Goal: Information Seeking & Learning: Learn about a topic

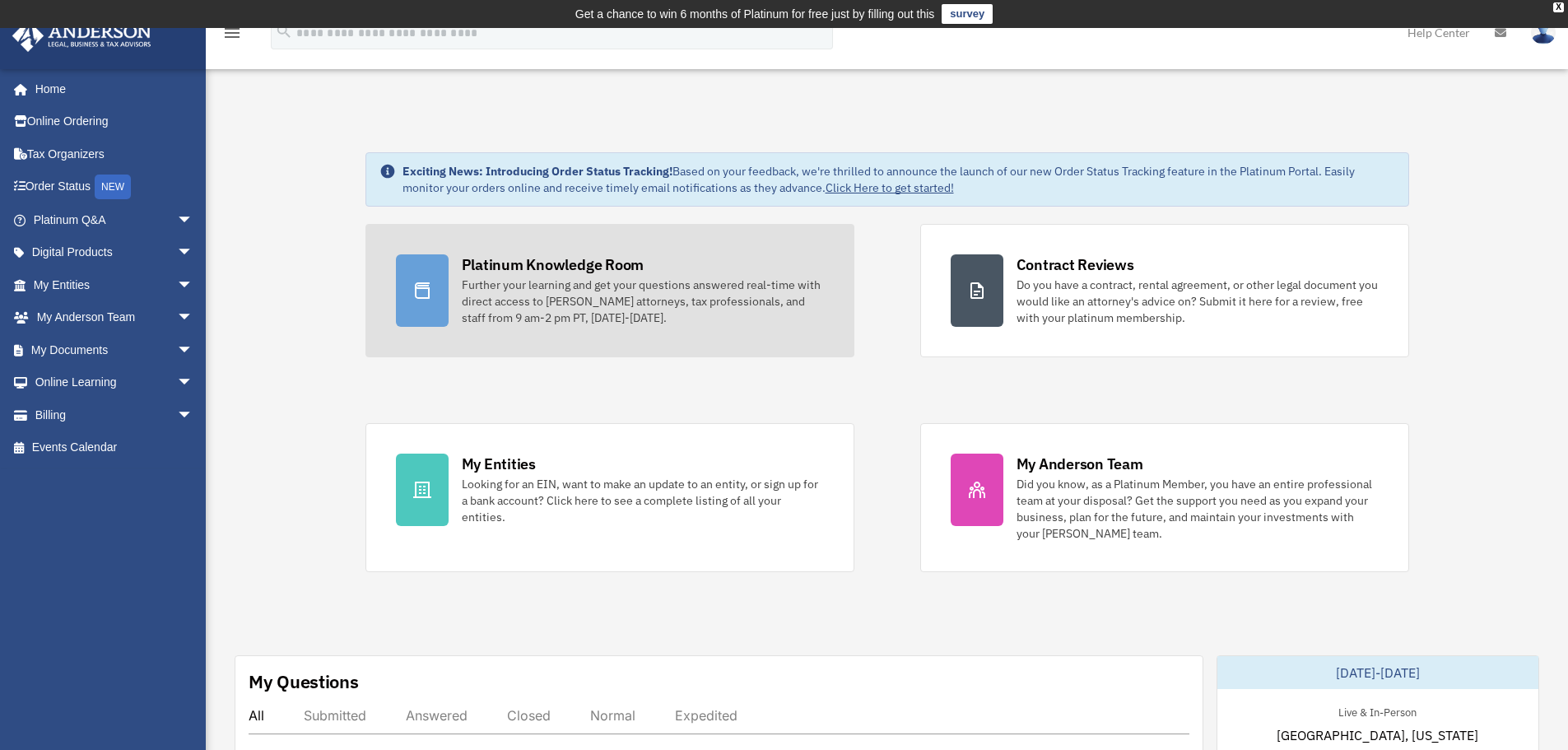
click at [750, 256] on div "Platinum Knowledge Room Further your learning and get your questions answered r…" at bounding box center [642, 290] width 362 height 71
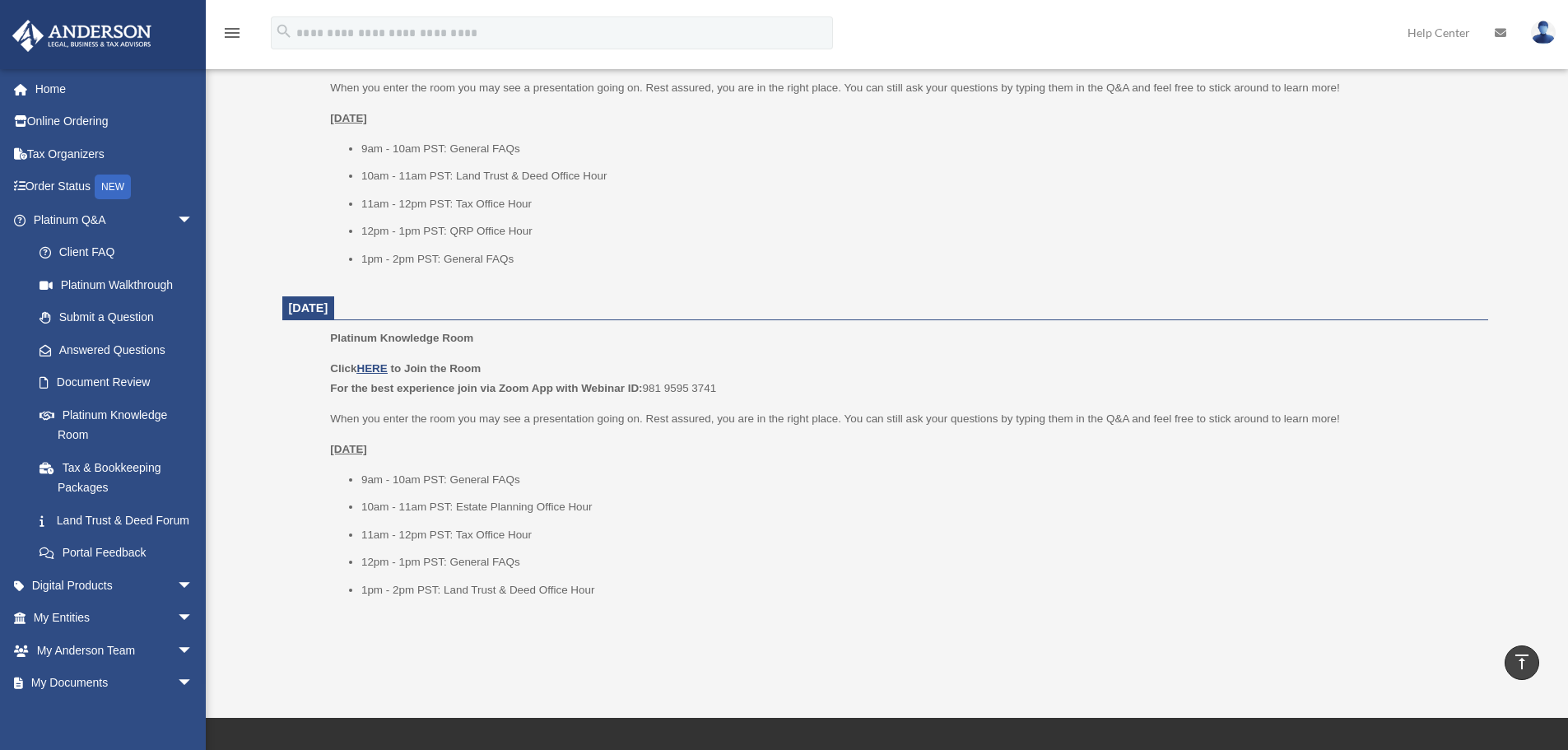
scroll to position [1831, 0]
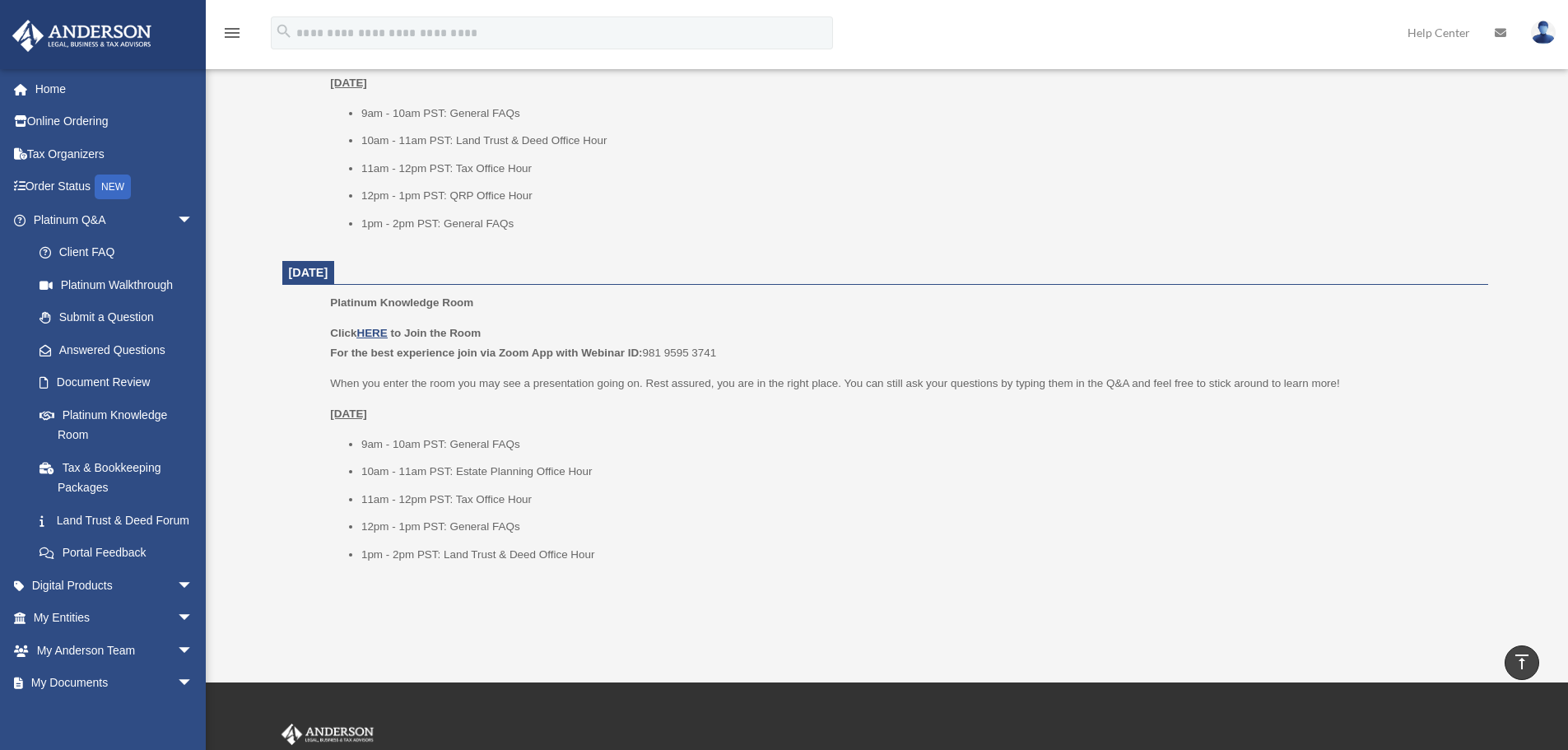
drag, startPoint x: 359, startPoint y: 416, endPoint x: 458, endPoint y: 416, distance: 99.0
click at [458, 416] on ul "Platinum Knowledge Room Click HERE to Join the Room For the best experience joi…" at bounding box center [886, 434] width 1183 height 281
click at [514, 399] on div "Click HERE to Join the Room For the best experience join via Zoom App with Webi…" at bounding box center [903, 444] width 1146 height 241
drag, startPoint x: 342, startPoint y: 275, endPoint x: 403, endPoint y: 276, distance: 61.0
click at [335, 276] on span "[DATE]" at bounding box center [309, 273] width 53 height 24
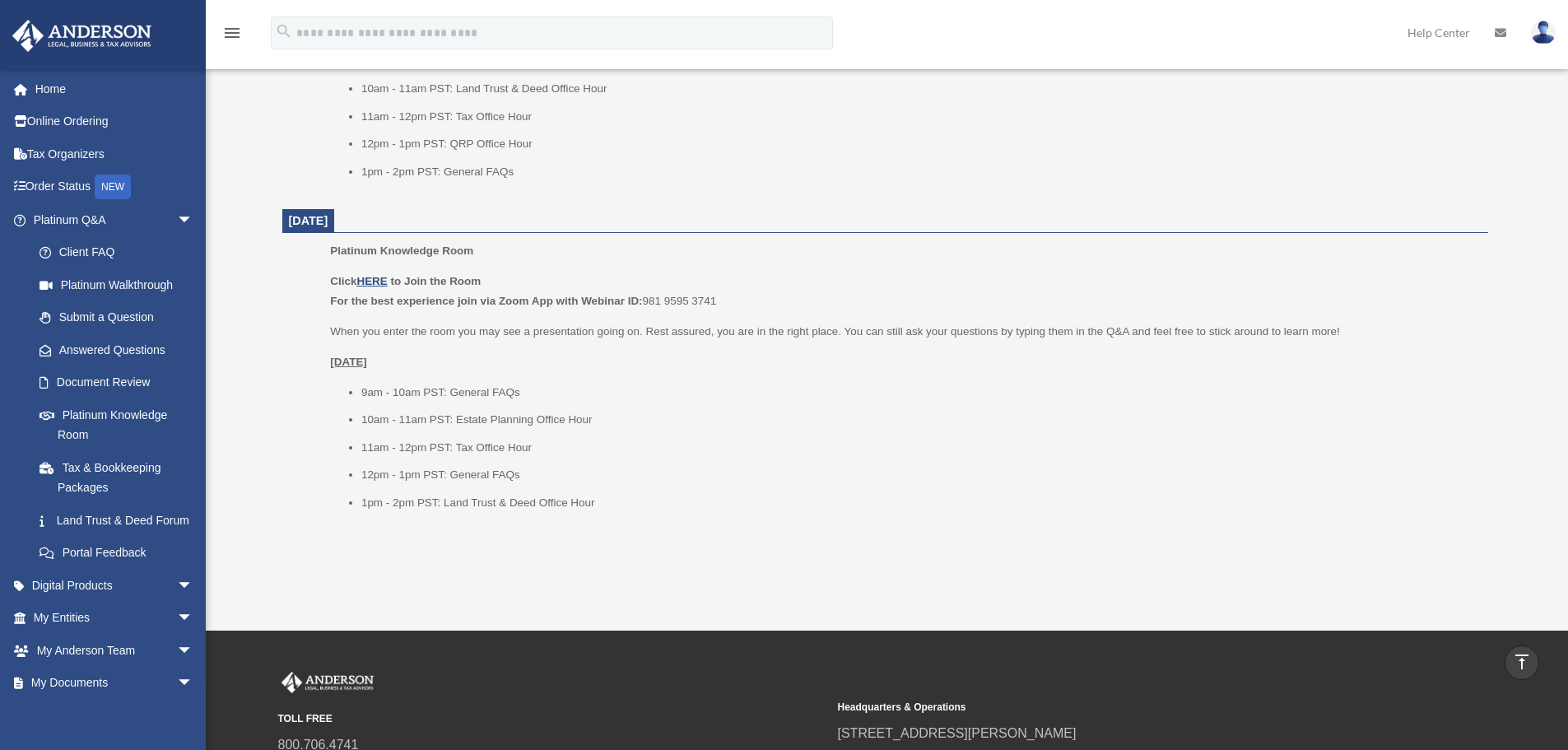
scroll to position [1913, 0]
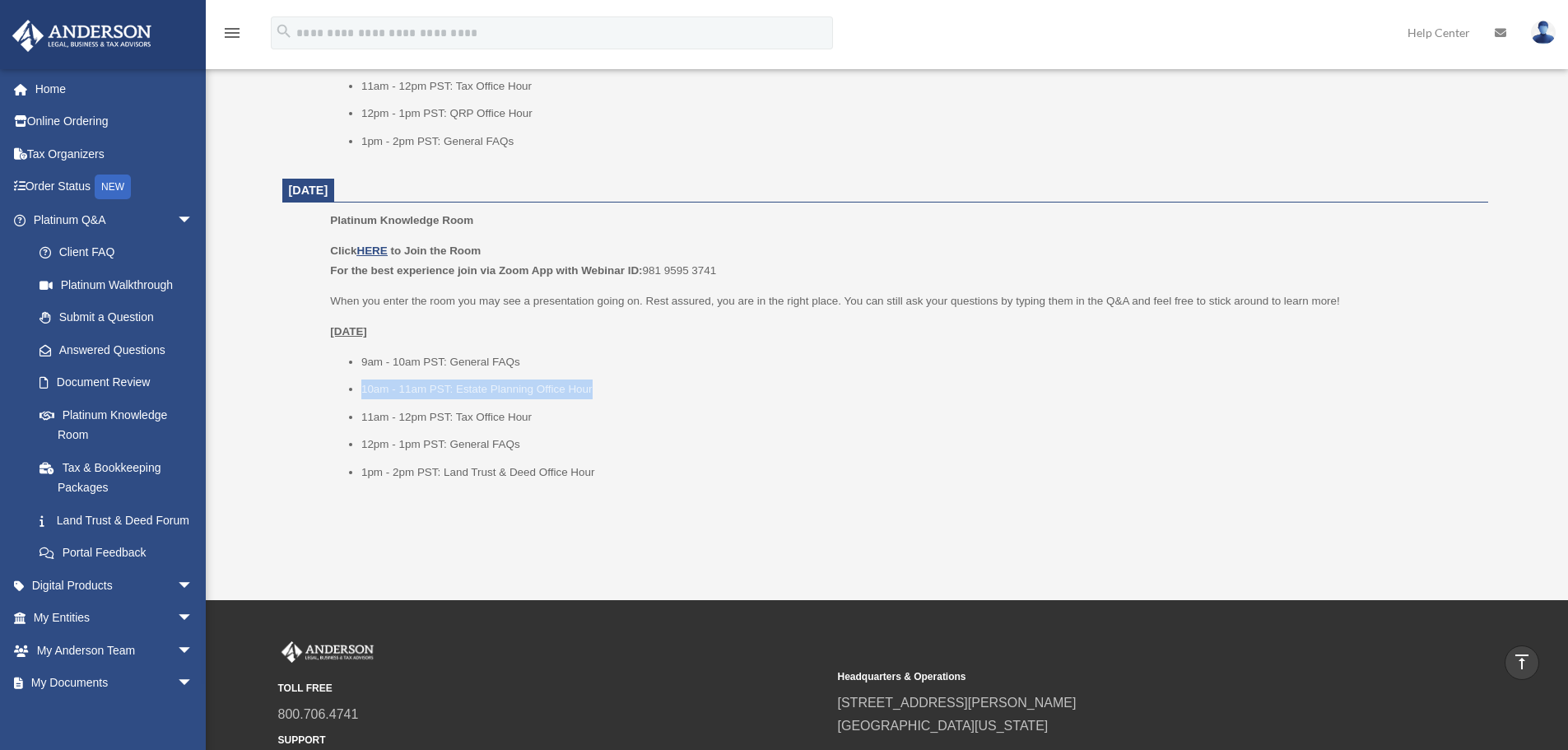
drag, startPoint x: 596, startPoint y: 383, endPoint x: 391, endPoint y: 391, distance: 205.2
click at [356, 389] on ul "9am - 10am PST: General FAQs 10am - 11am PST: Estate Planning Office Hour 11am …" at bounding box center [903, 418] width 1146 height 130
copy li "10am - 11am PST: Estate Planning Office Hour"
click at [562, 317] on div "Click HERE to Join the Room For the best experience join via Zoom App with Webi…" at bounding box center [903, 361] width 1146 height 241
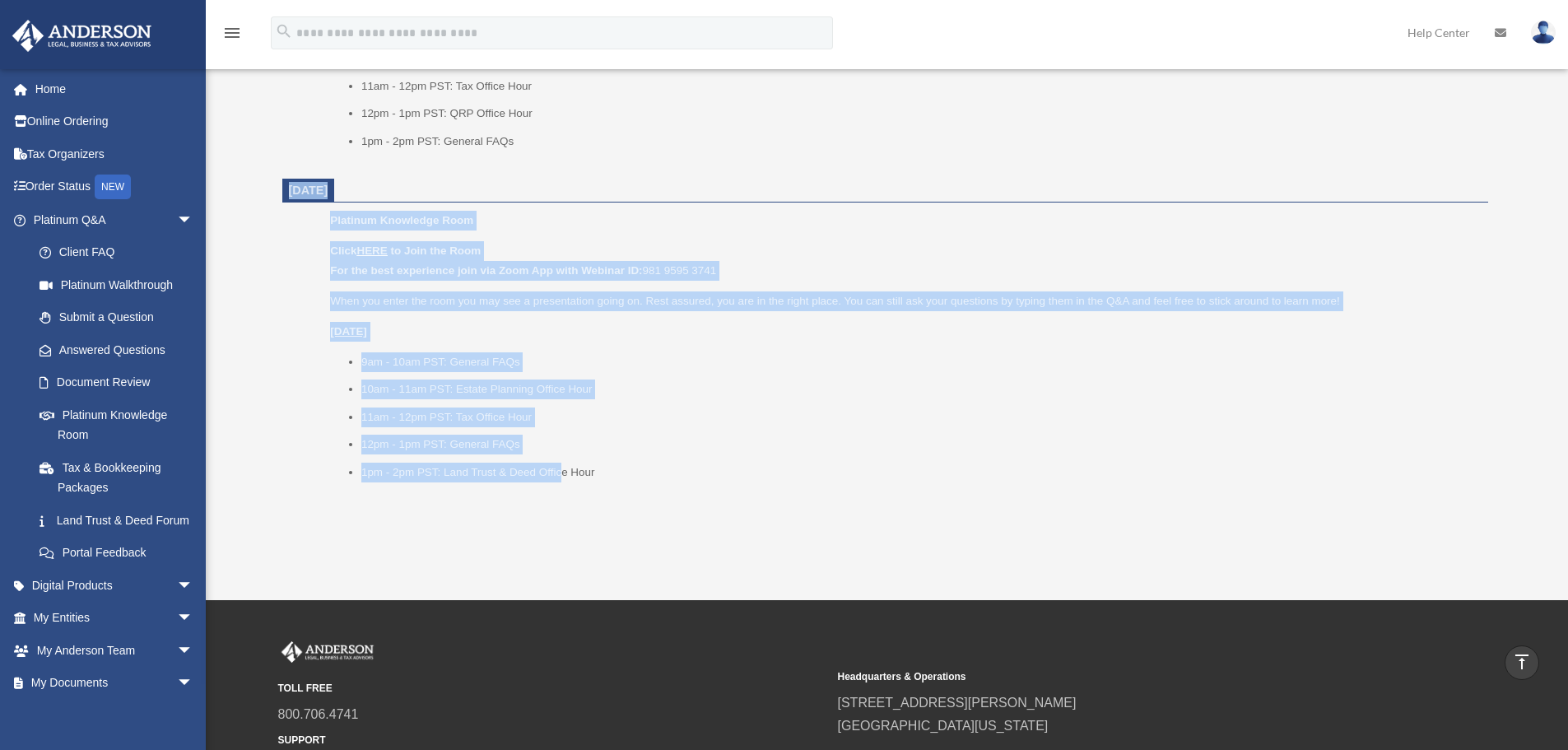
drag, startPoint x: 258, startPoint y: 174, endPoint x: 564, endPoint y: 478, distance: 431.3
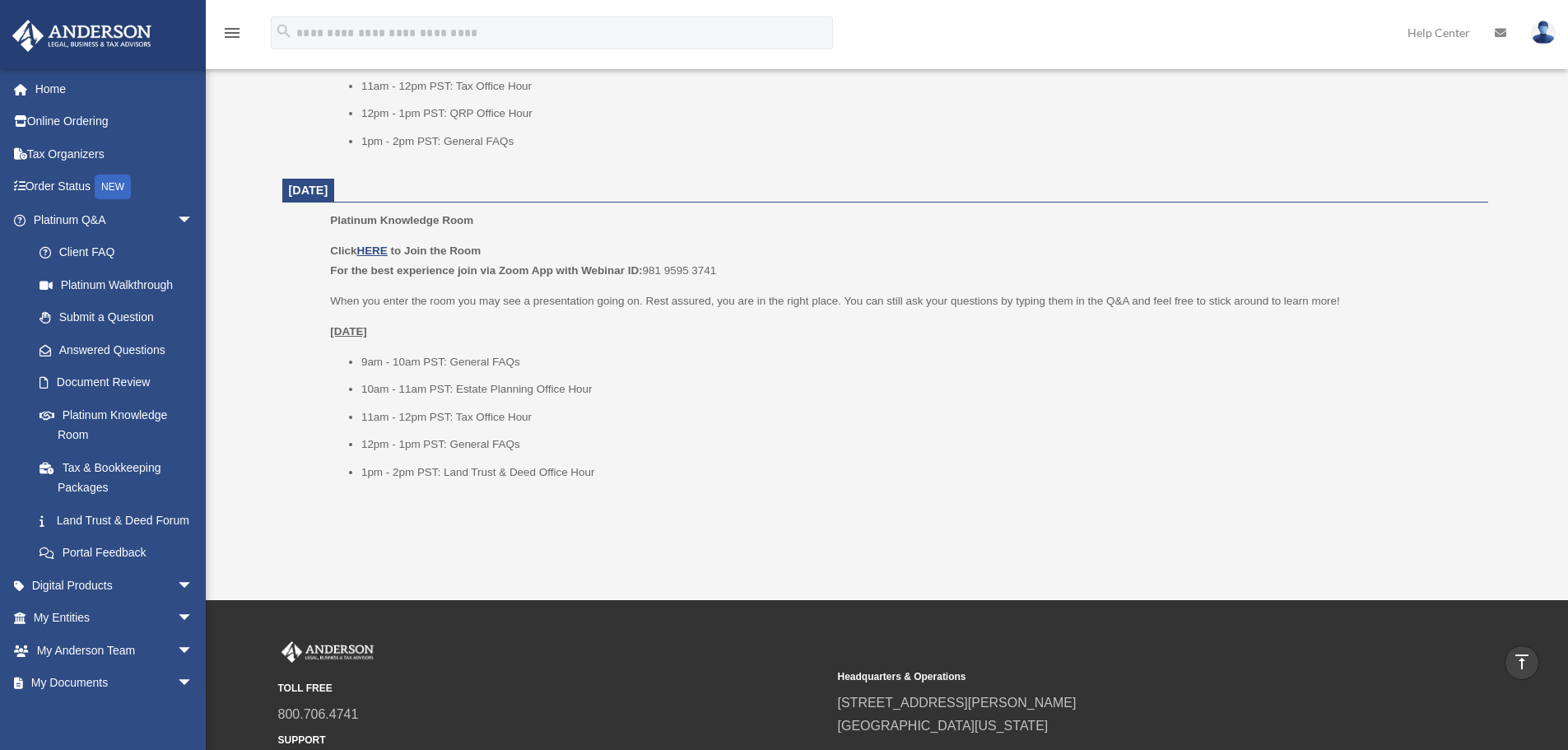
click at [570, 471] on li "1pm - 2pm PST: Land Trust & Deed Office Hour" at bounding box center [919, 472] width 1116 height 20
click at [655, 305] on p "When you enter the room you may see a presentation going on. Rest assured, you …" at bounding box center [903, 301] width 1146 height 20
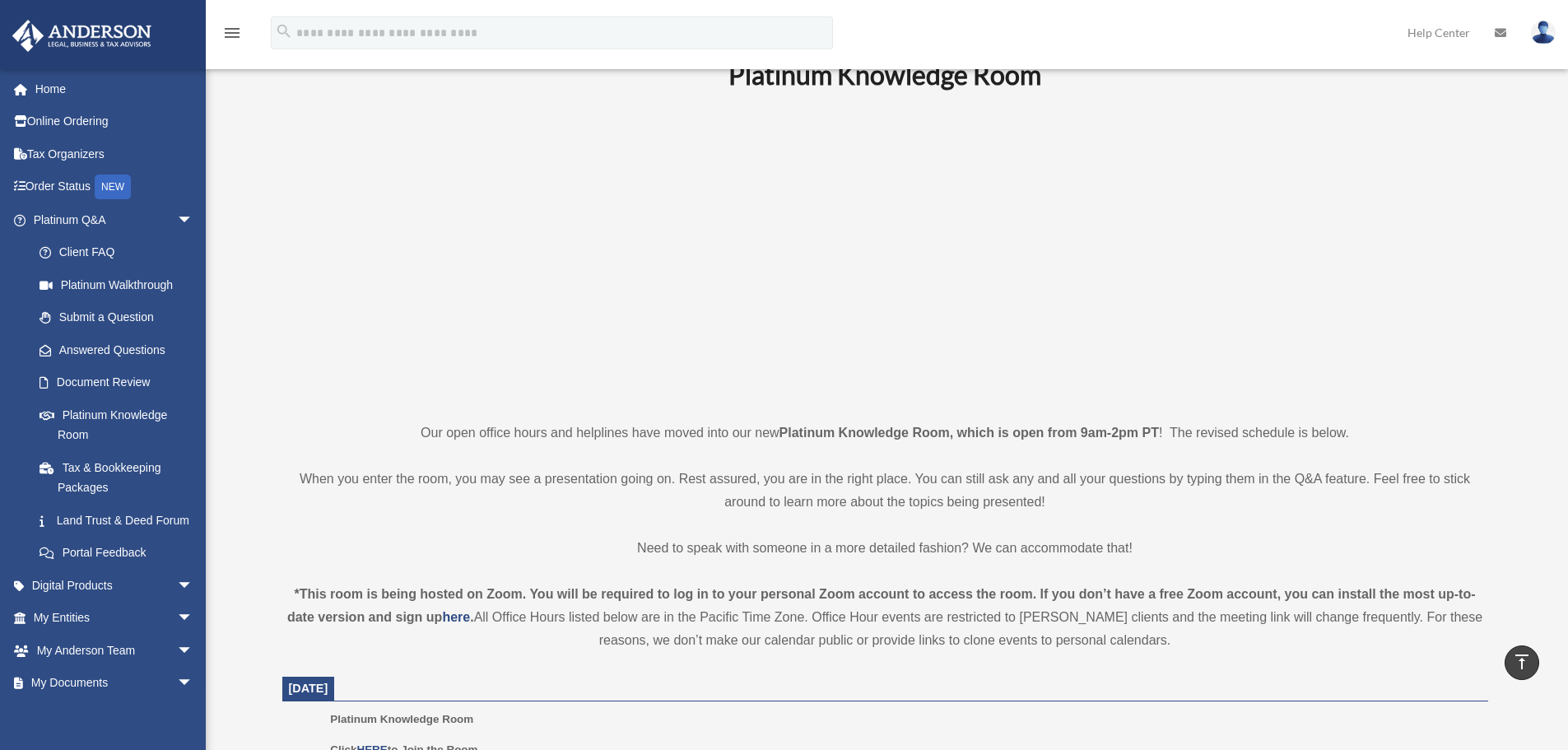
scroll to position [0, 0]
